Goal: Find specific page/section: Find specific page/section

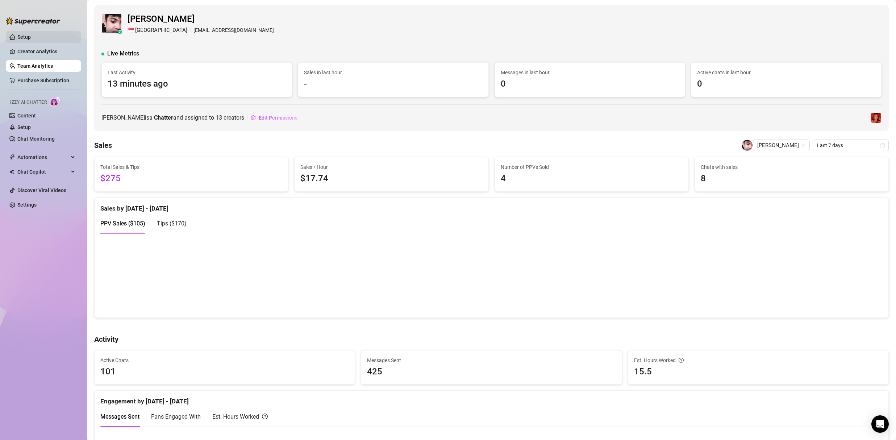
click at [20, 38] on link "Setup" at bounding box center [23, 37] width 13 height 6
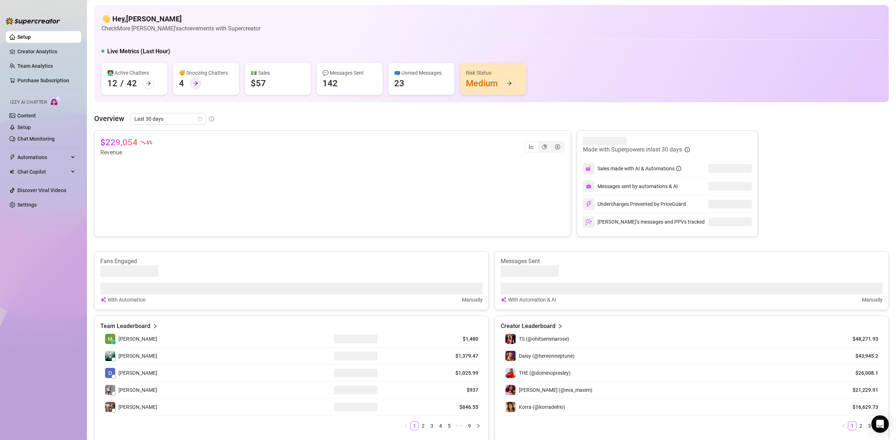
click at [194, 79] on div at bounding box center [196, 84] width 12 height 12
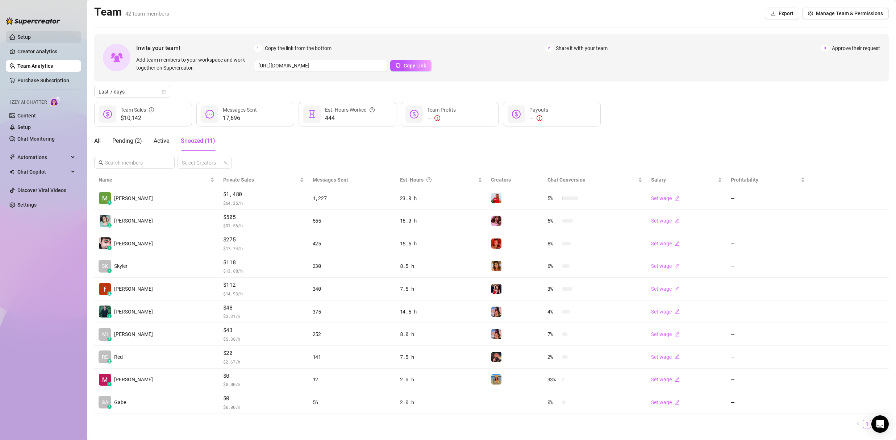
click at [26, 34] on link "Setup" at bounding box center [23, 37] width 13 height 6
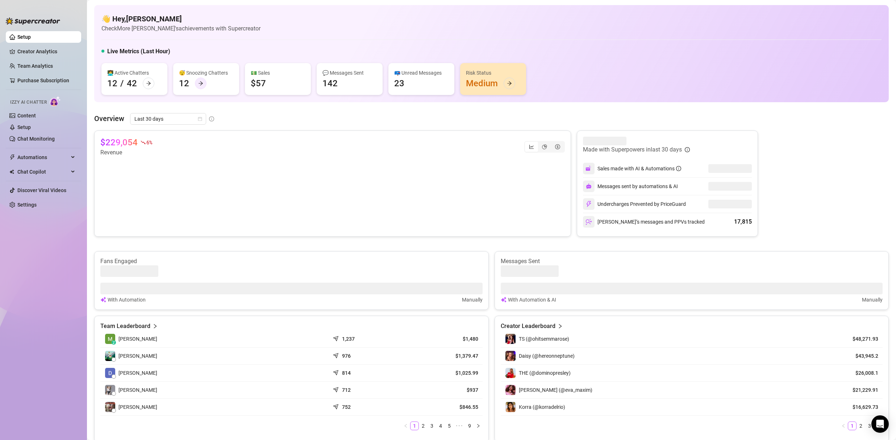
click at [203, 83] on icon "arrow-right" at bounding box center [200, 83] width 5 height 5
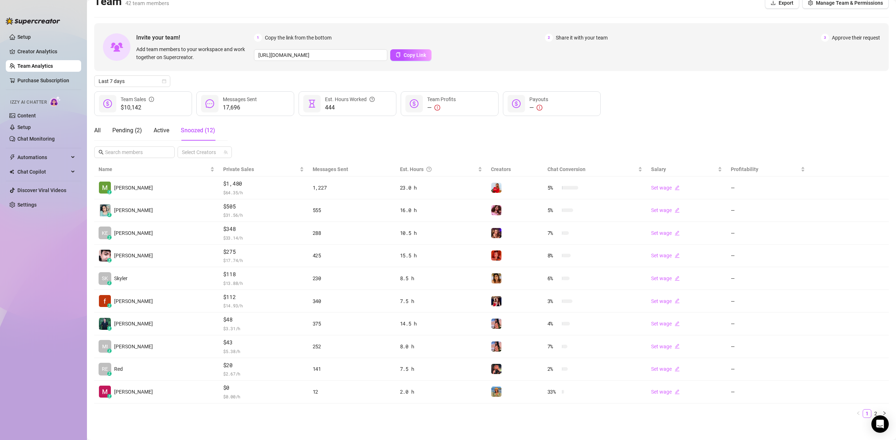
scroll to position [16, 0]
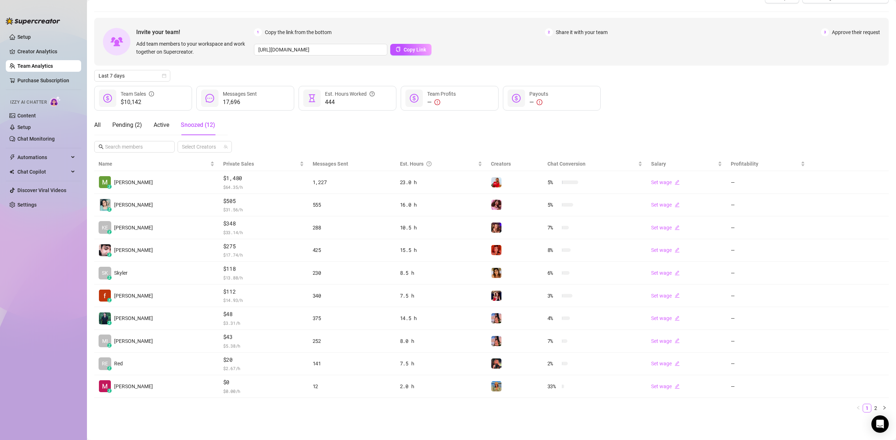
click at [50, 109] on div "Izzy AI Chatter" at bounding box center [42, 101] width 77 height 16
click at [36, 115] on link "Content" at bounding box center [26, 116] width 18 height 6
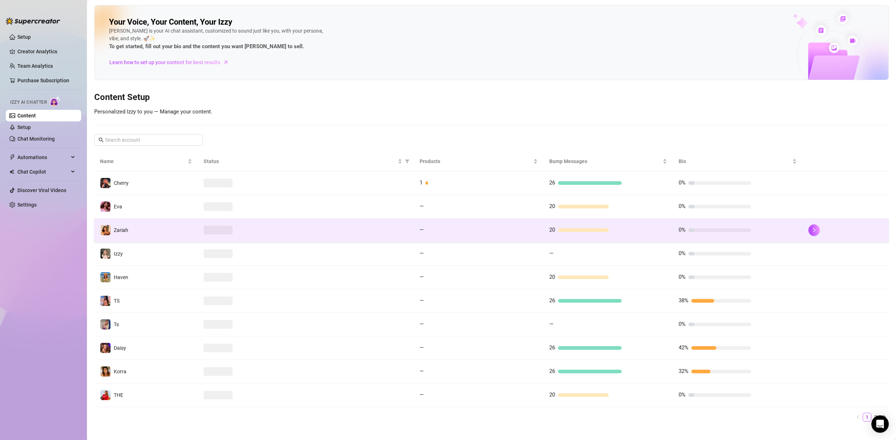
scroll to position [9, 0]
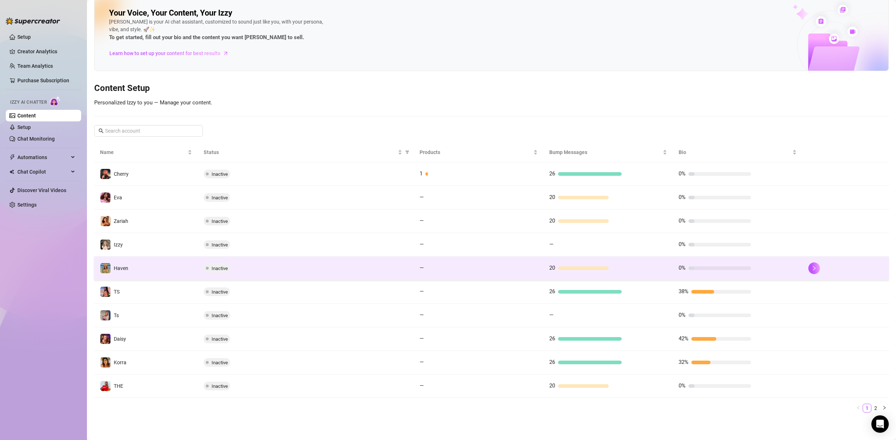
click at [571, 272] on div "20" at bounding box center [586, 268] width 72 height 9
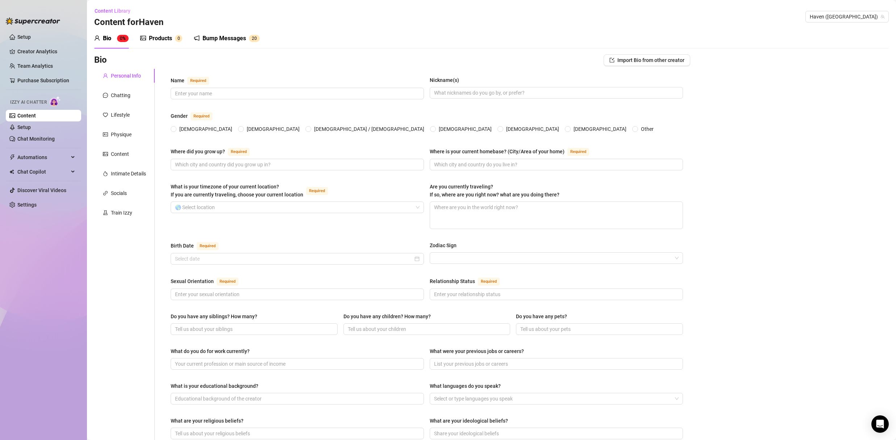
click at [230, 38] on div "Bump Messages" at bounding box center [224, 38] width 43 height 9
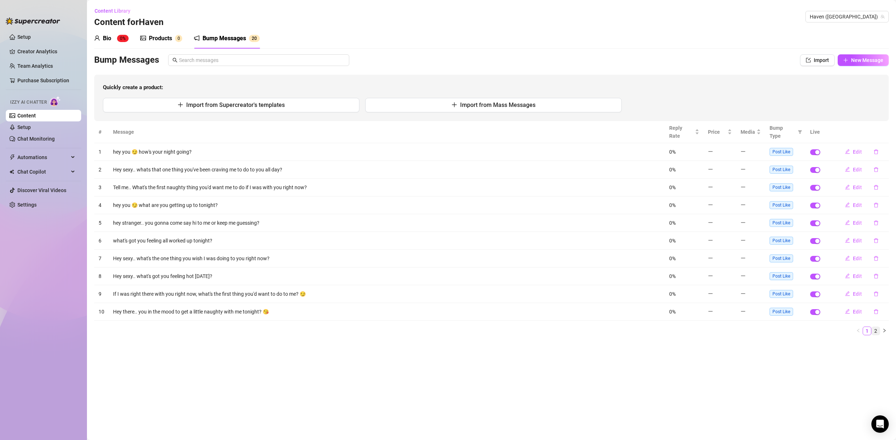
click at [877, 327] on link "2" at bounding box center [876, 331] width 8 height 8
